Goal: Information Seeking & Learning: Learn about a topic

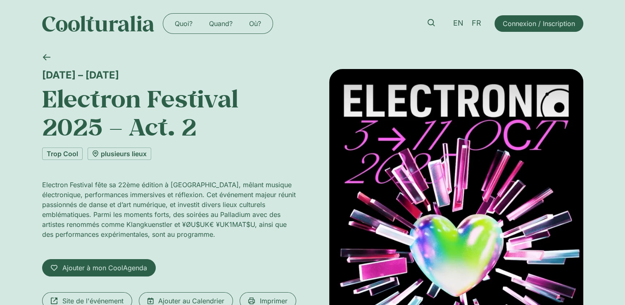
click at [157, 239] on div "Electron Festival fête sa 22ème édition à Genève, mêlant musique électronique, …" at bounding box center [169, 213] width 254 height 66
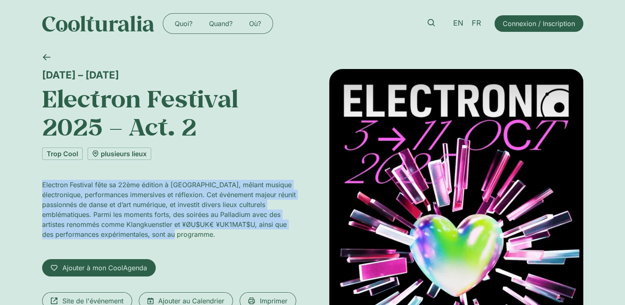
drag, startPoint x: 160, startPoint y: 235, endPoint x: 35, endPoint y: 175, distance: 139.2
click at [35, 175] on div "3 – 11 octobre Electron Festival 2025 – Act. 2 Trop Cool plusieurs lieux Electr…" at bounding box center [312, 247] width 625 height 401
copy p "Electron Festival fête sa 22ème édition à Genève, mêlant musique électronique, …"
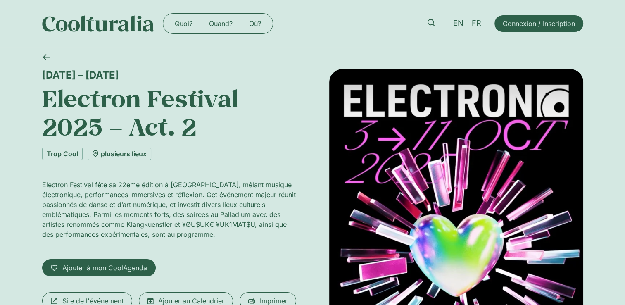
drag, startPoint x: 121, startPoint y: 155, endPoint x: 137, endPoint y: 191, distance: 39.6
click at [121, 155] on div "plusieurs lieux" at bounding box center [120, 154] width 64 height 12
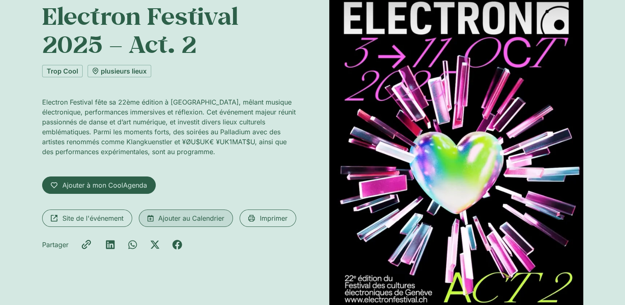
scroll to position [124, 0]
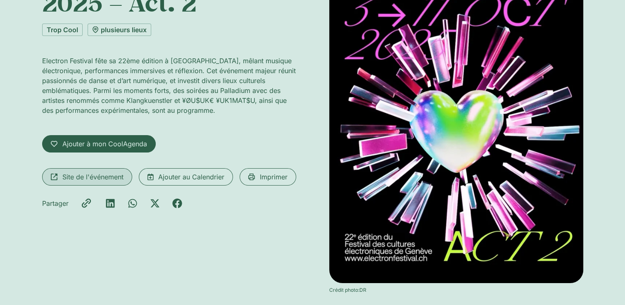
click at [105, 175] on span "Site de l'événement" at bounding box center [92, 177] width 61 height 10
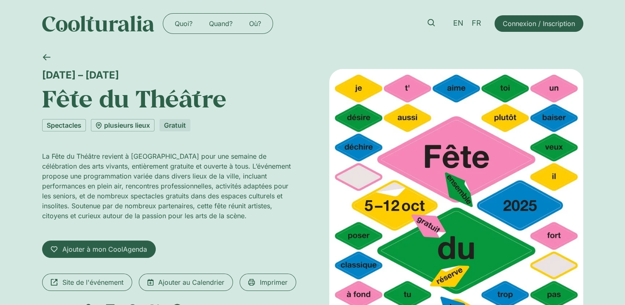
click at [170, 220] on div "La Fête du Théâtre revient à [GEOGRAPHIC_DATA] pour une semaine de célébration …" at bounding box center [169, 189] width 254 height 76
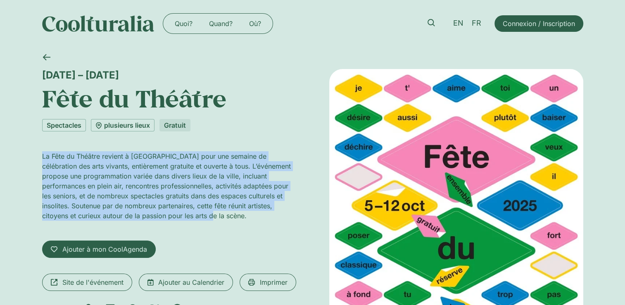
drag, startPoint x: 41, startPoint y: 157, endPoint x: 167, endPoint y: 222, distance: 141.2
click at [167, 222] on div "La Fête du Théâtre revient à [GEOGRAPHIC_DATA] pour une semaine de célébration …" at bounding box center [169, 189] width 254 height 76
click at [167, 221] on div "La Fête du Théâtre revient à [GEOGRAPHIC_DATA] pour une semaine de célébration …" at bounding box center [169, 189] width 254 height 76
copy p "La Fête du Théâtre revient à Genève pour une semaine de célébration des arts vi…"
click at [115, 279] on span "Site de l'événement" at bounding box center [92, 282] width 61 height 10
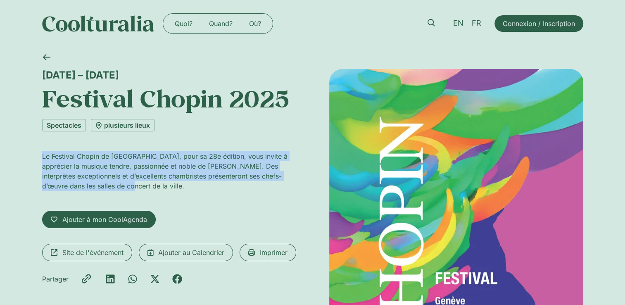
click at [135, 196] on div "Le Festival Chopin de [GEOGRAPHIC_DATA], pour sa 28e édition, vous invite à app…" at bounding box center [169, 174] width 254 height 46
drag, startPoint x: 117, startPoint y: 191, endPoint x: 34, endPoint y: 151, distance: 91.9
click at [34, 151] on div "[DATE] – [DATE] Festival Chopin 2025 Spectacles plusieurs lieux Le Festival Cho…" at bounding box center [312, 259] width 625 height 425
copy p "Le Festival Chopin de [GEOGRAPHIC_DATA], pour sa 28e édition, vous invite à app…"
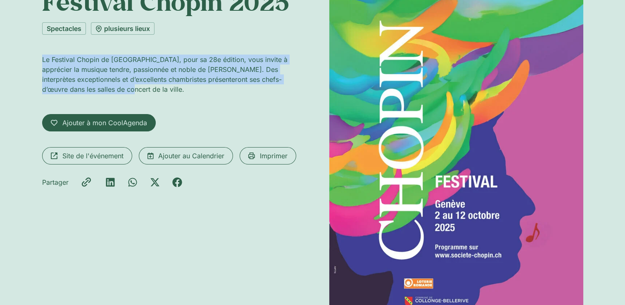
scroll to position [83, 0]
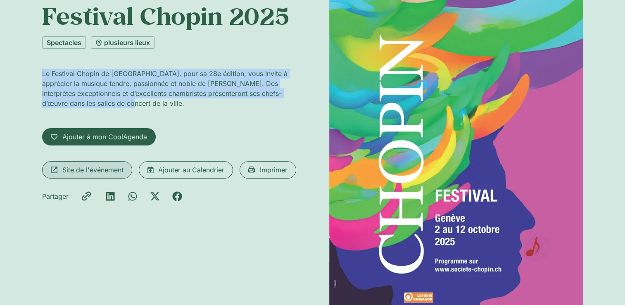
click at [99, 170] on span "Site de l'événement" at bounding box center [92, 170] width 61 height 10
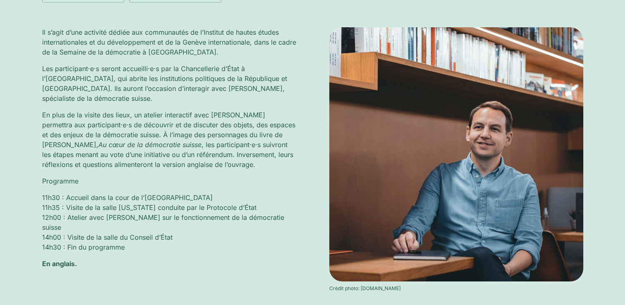
scroll to position [207, 0]
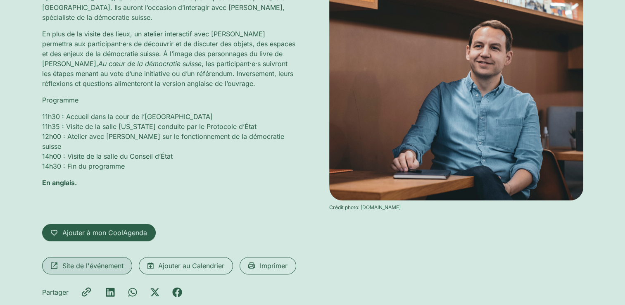
click at [83, 269] on span "Site de l'événement" at bounding box center [92, 266] width 61 height 10
